Goal: Find specific page/section: Find specific page/section

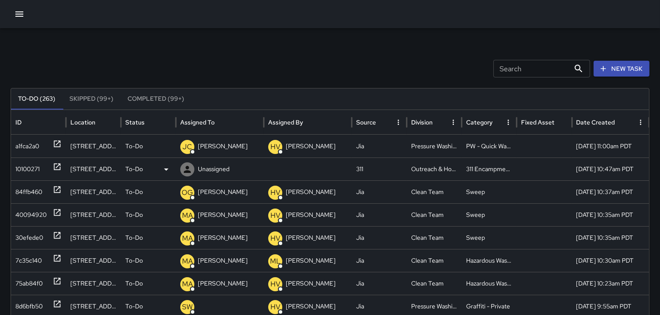
click at [19, 163] on div "10100271" at bounding box center [27, 169] width 24 height 22
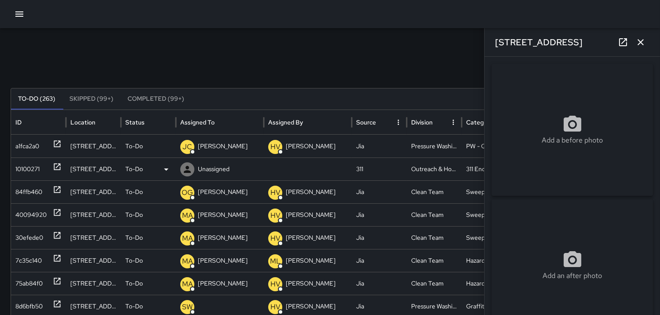
type input "**********"
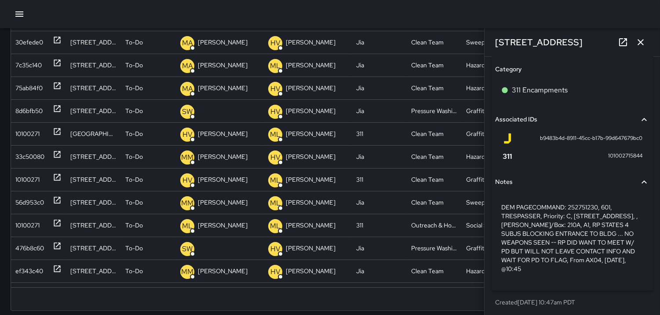
scroll to position [554, 0]
click at [643, 45] on icon "button" at bounding box center [640, 42] width 11 height 11
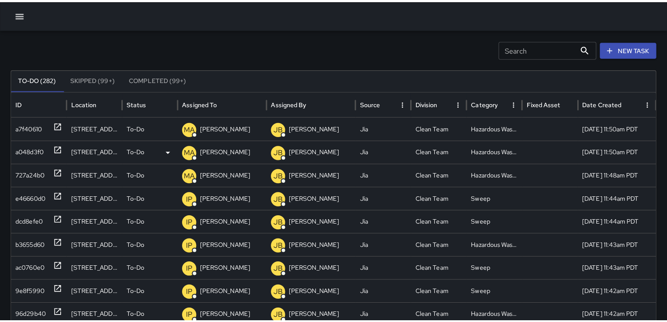
scroll to position [0, 0]
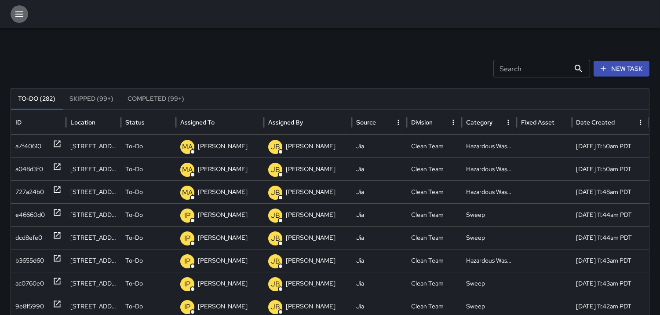
click at [20, 10] on icon "button" at bounding box center [19, 14] width 11 height 11
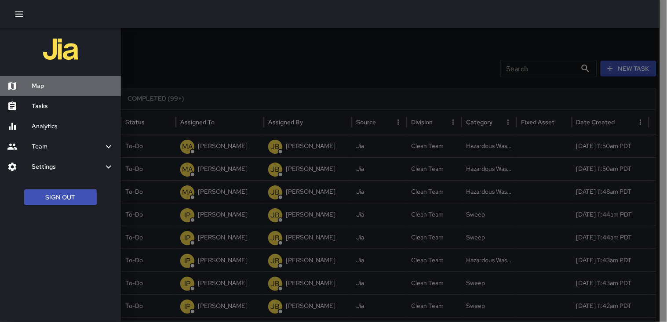
click at [40, 89] on h6 "Map" at bounding box center [73, 86] width 82 height 10
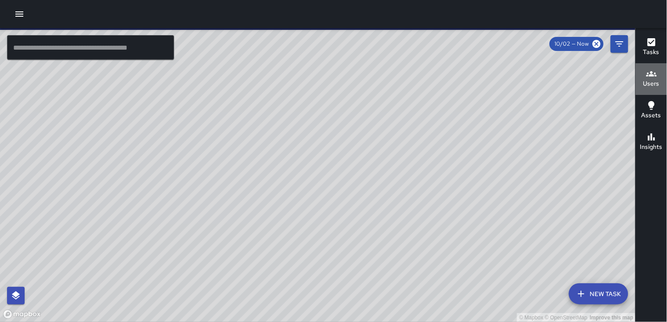
click at [651, 80] on h6 "Users" at bounding box center [651, 84] width 16 height 10
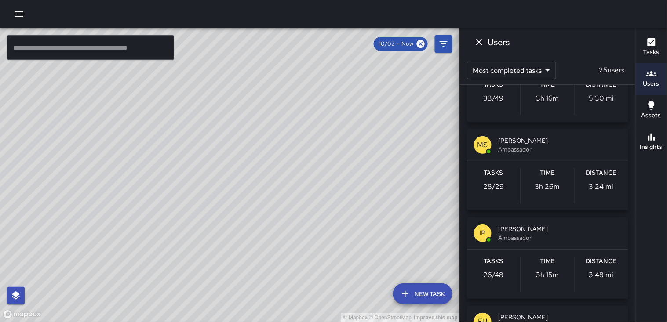
scroll to position [244, 0]
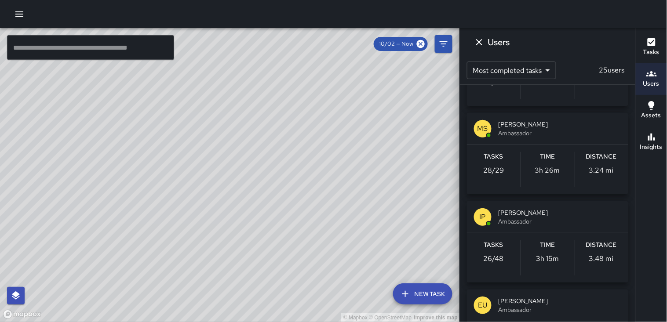
click at [602, 165] on p "3.24 mi" at bounding box center [601, 170] width 25 height 11
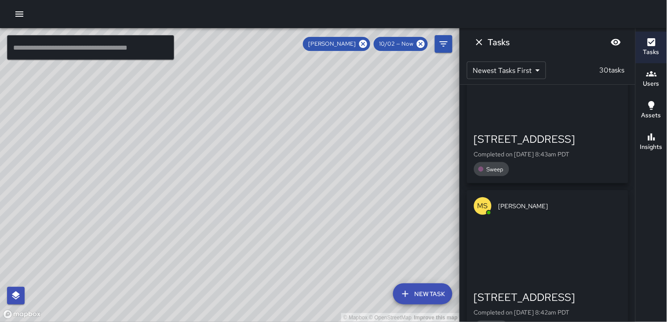
scroll to position [2002, 0]
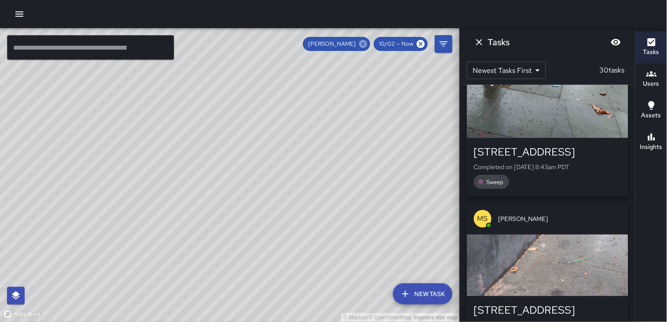
click at [363, 44] on icon at bounding box center [363, 44] width 8 height 8
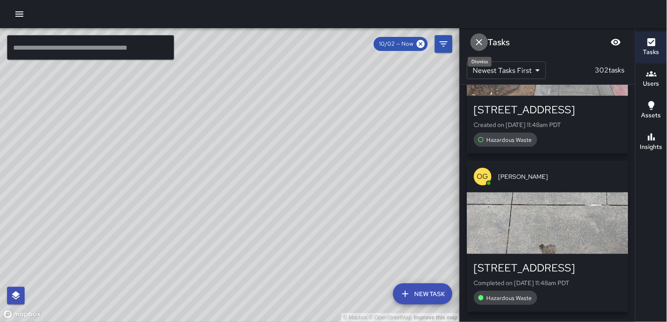
click at [478, 44] on icon "Dismiss" at bounding box center [479, 42] width 11 height 11
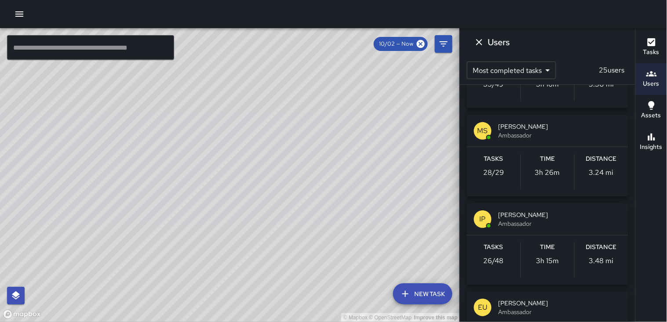
scroll to position [244, 0]
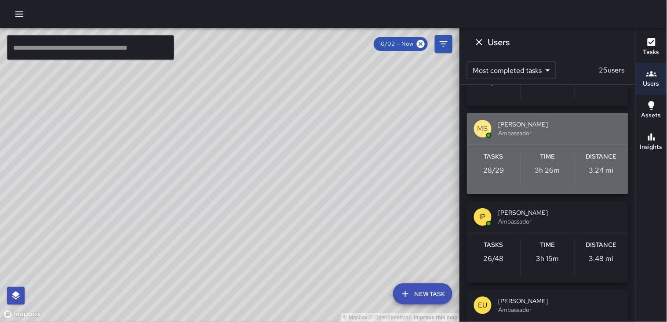
drag, startPoint x: 606, startPoint y: 165, endPoint x: 607, endPoint y: 160, distance: 4.9
click at [606, 164] on div "Distance 3.24 mi" at bounding box center [601, 169] width 54 height 35
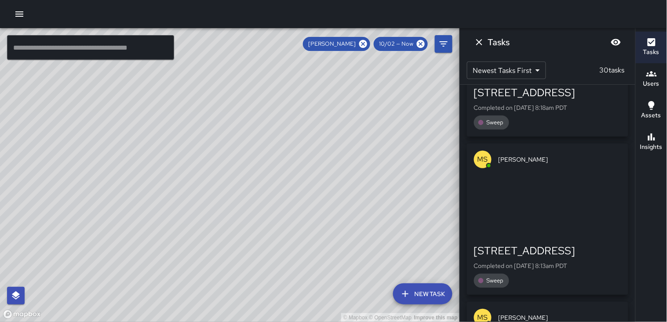
scroll to position [3466, 0]
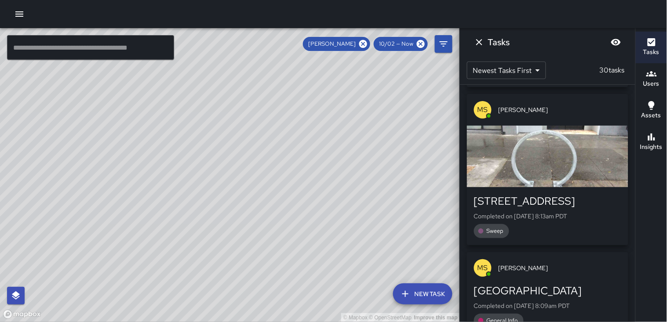
click at [574, 129] on div "button" at bounding box center [547, 157] width 161 height 62
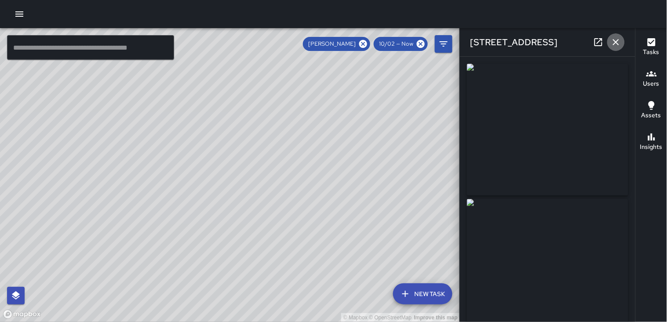
click at [620, 42] on icon "button" at bounding box center [615, 42] width 11 height 11
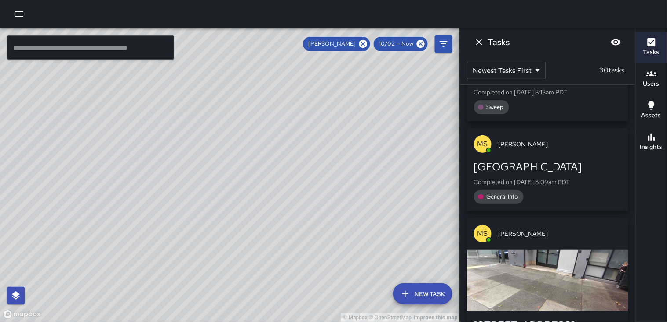
scroll to position [3613, 0]
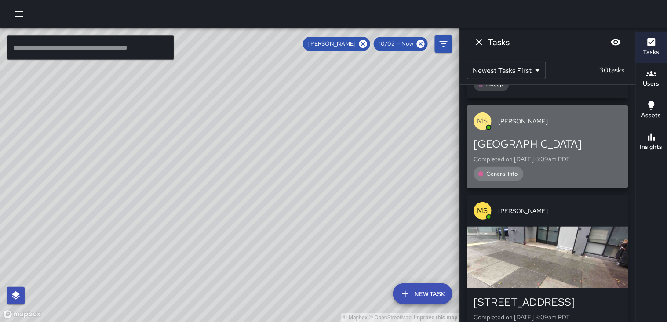
click at [588, 137] on div "[GEOGRAPHIC_DATA]" at bounding box center [547, 144] width 147 height 14
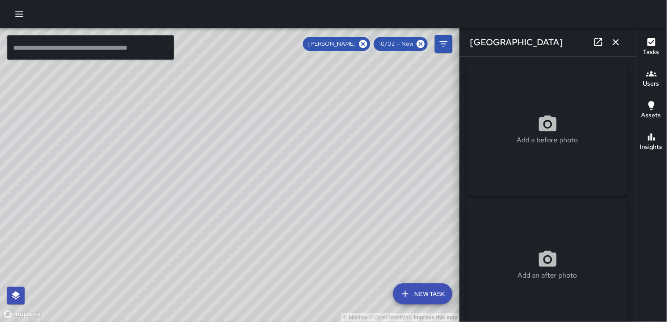
type input "**********"
click at [620, 42] on icon "button" at bounding box center [615, 42] width 11 height 11
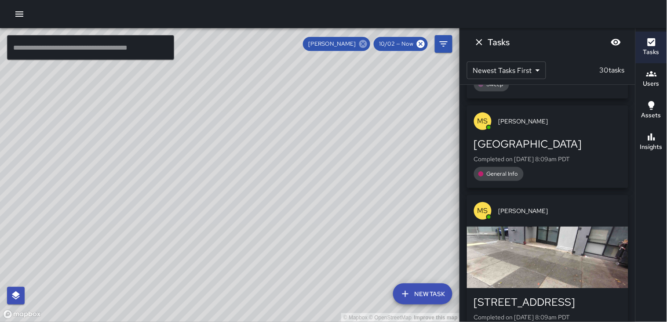
click at [364, 44] on icon at bounding box center [363, 44] width 10 height 10
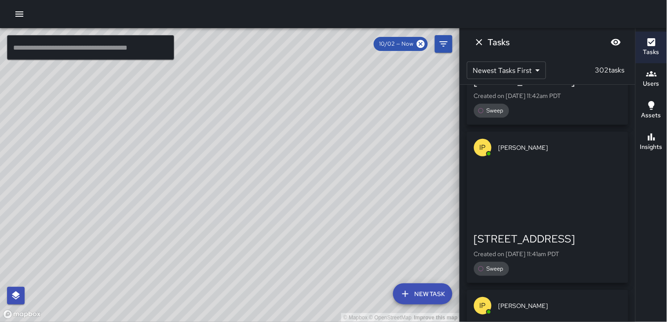
scroll to position [3417, 0]
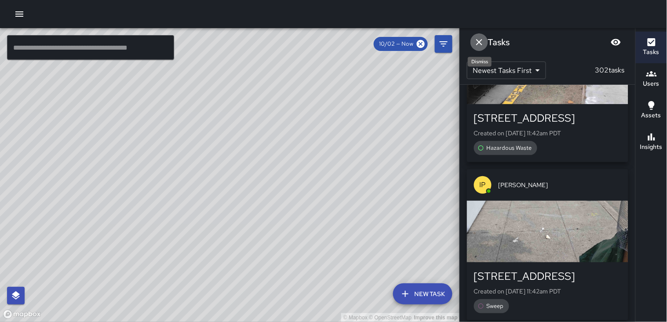
click at [480, 41] on icon "Dismiss" at bounding box center [479, 42] width 6 height 6
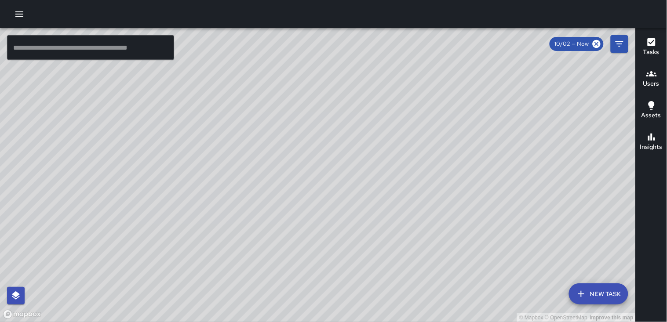
click at [466, 128] on div "© Mapbox © OpenStreetMap Improve this map" at bounding box center [317, 175] width 635 height 294
click at [648, 83] on h6 "Users" at bounding box center [651, 84] width 16 height 10
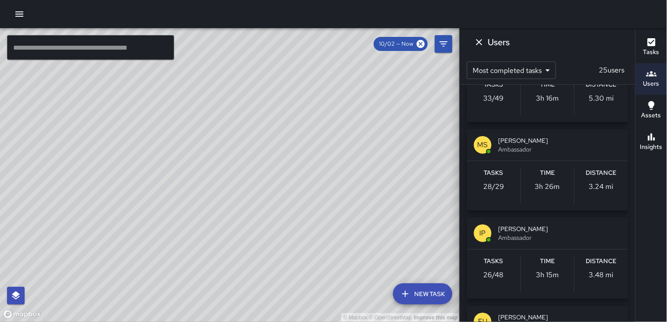
scroll to position [244, 0]
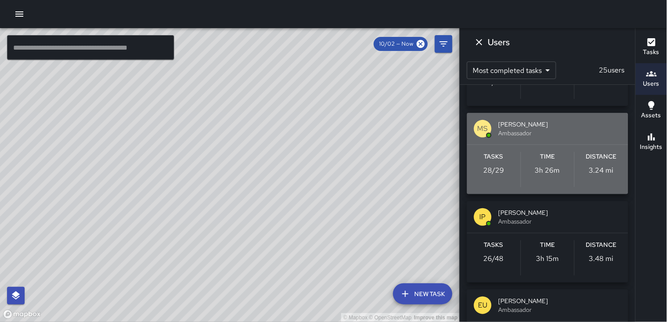
click at [595, 166] on p "3.24 mi" at bounding box center [601, 170] width 25 height 11
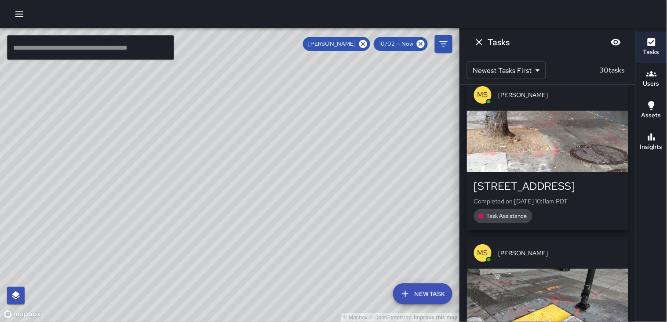
scroll to position [439, 0]
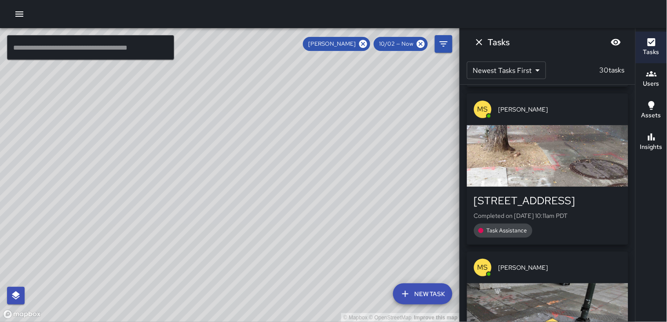
click at [561, 145] on div "button" at bounding box center [547, 156] width 161 height 62
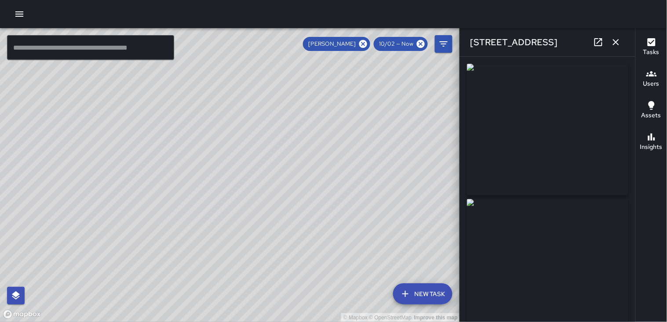
type input "**********"
drag, startPoint x: 561, startPoint y: 145, endPoint x: 616, endPoint y: 42, distance: 117.2
click at [616, 42] on icon "button" at bounding box center [616, 42] width 6 height 6
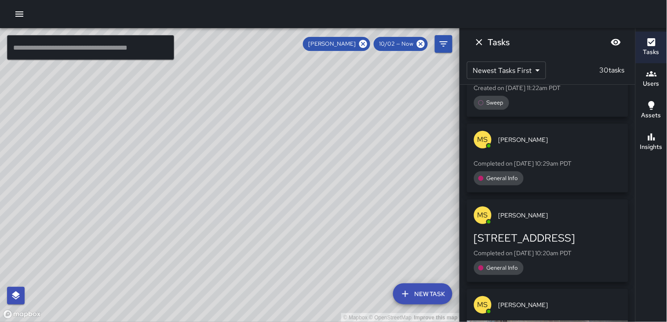
scroll to position [195, 0]
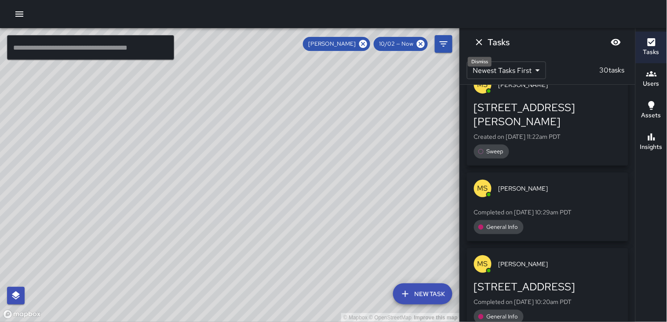
click at [488, 41] on button "Dismiss" at bounding box center [479, 42] width 18 height 18
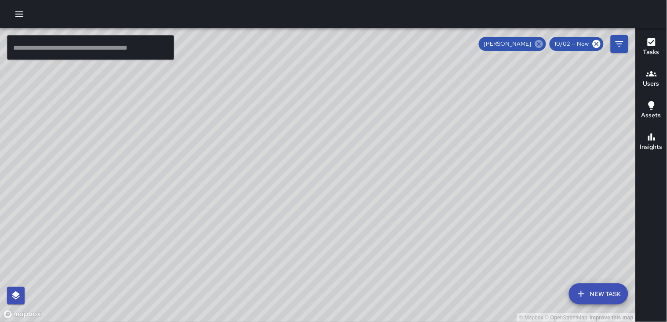
click at [540, 45] on icon at bounding box center [539, 44] width 10 height 10
click at [647, 76] on icon "button" at bounding box center [651, 73] width 11 height 5
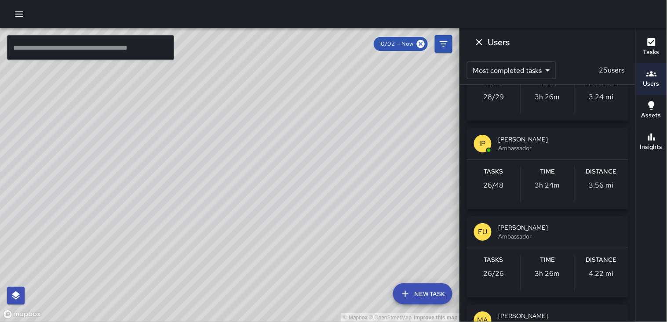
scroll to position [341, 0]
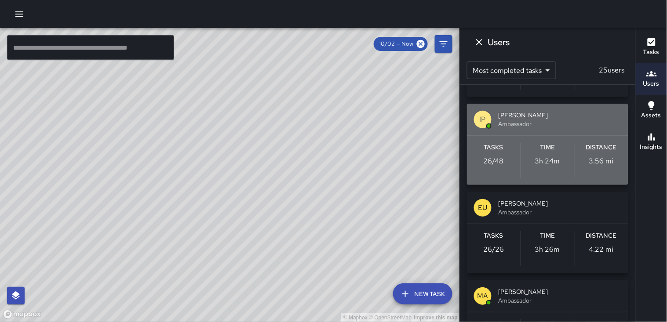
click at [598, 148] on h6 "Distance" at bounding box center [601, 148] width 31 height 10
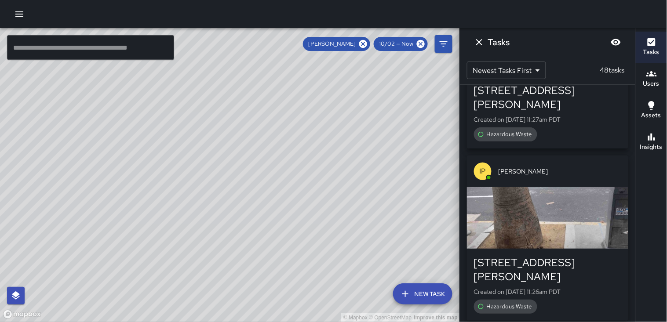
scroll to position [2978, 0]
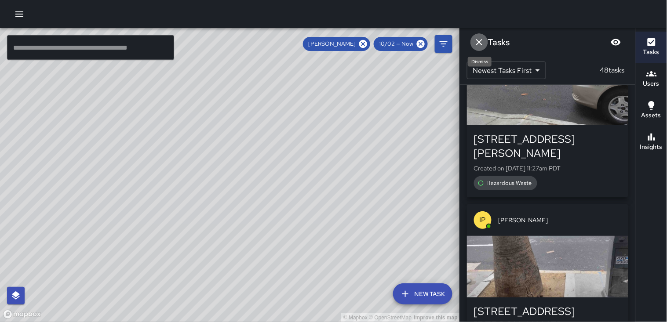
click at [484, 40] on icon "Dismiss" at bounding box center [479, 42] width 11 height 11
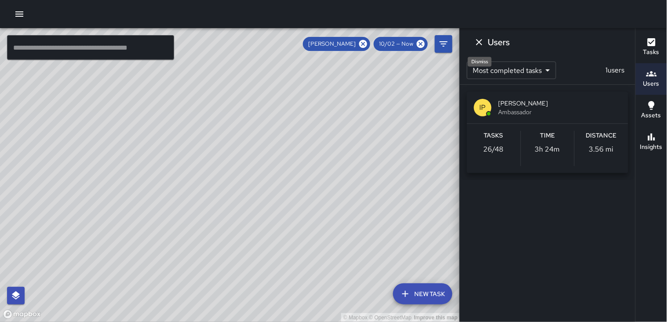
click at [478, 41] on icon "Dismiss" at bounding box center [479, 42] width 6 height 6
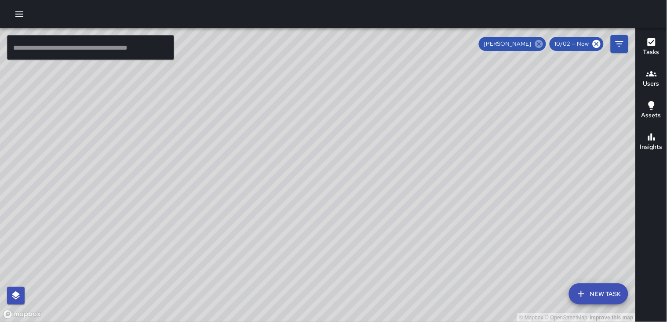
click at [540, 42] on icon at bounding box center [539, 44] width 8 height 8
click at [655, 88] on h6 "Users" at bounding box center [651, 84] width 16 height 10
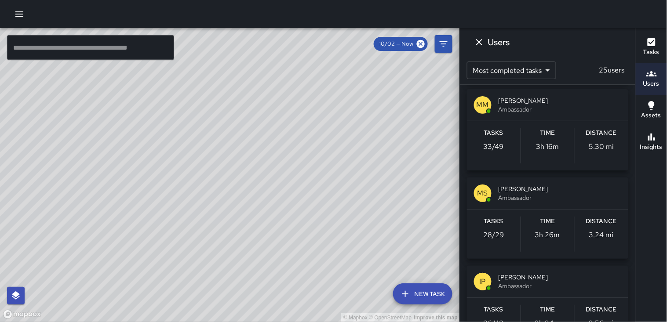
scroll to position [195, 0]
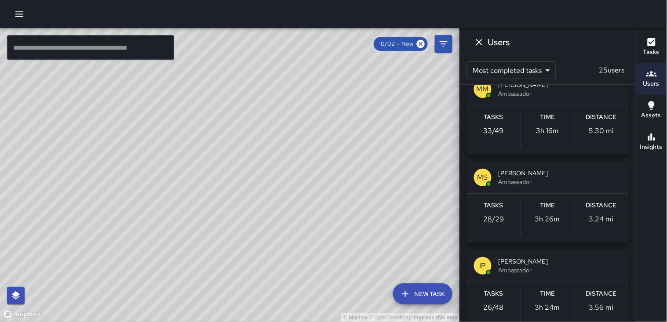
click at [604, 128] on p "5.30 mi" at bounding box center [601, 131] width 25 height 11
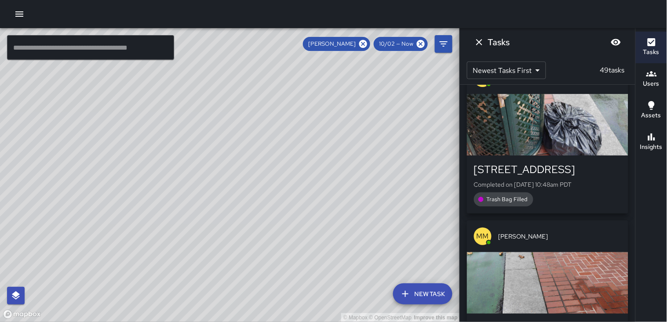
scroll to position [0, 0]
